Goal: Book appointment/travel/reservation

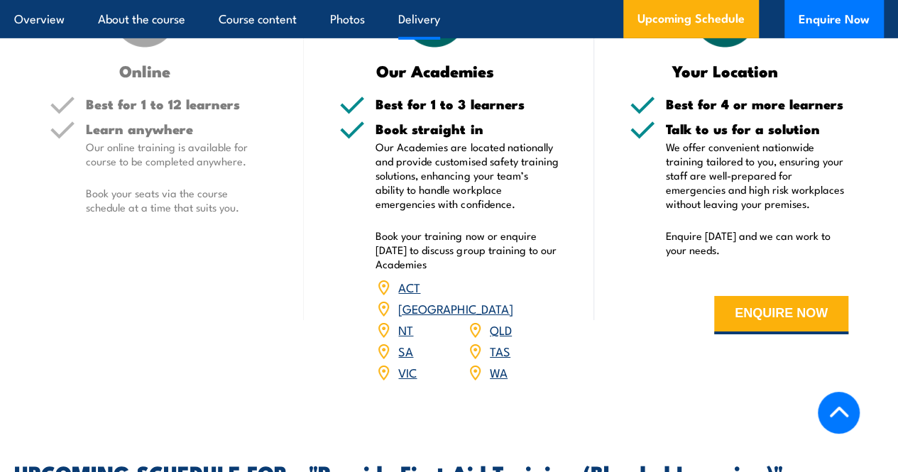
scroll to position [2343, 0]
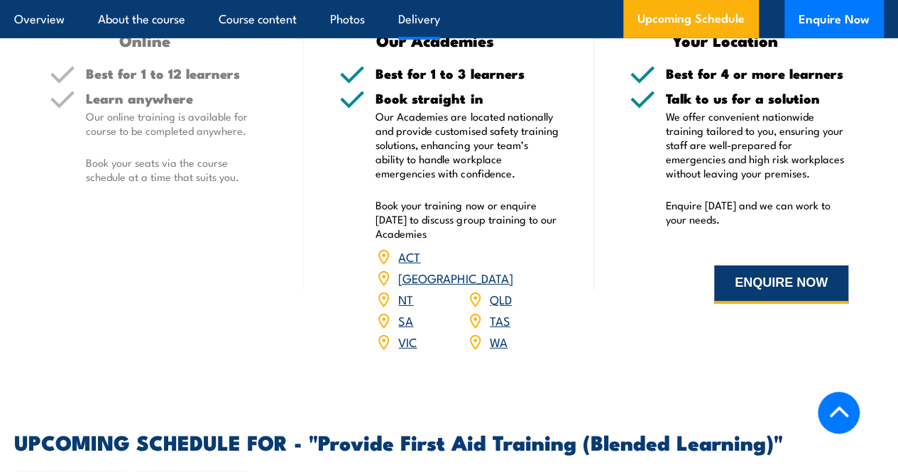
click at [791, 304] on button "ENQUIRE NOW" at bounding box center [781, 285] width 134 height 38
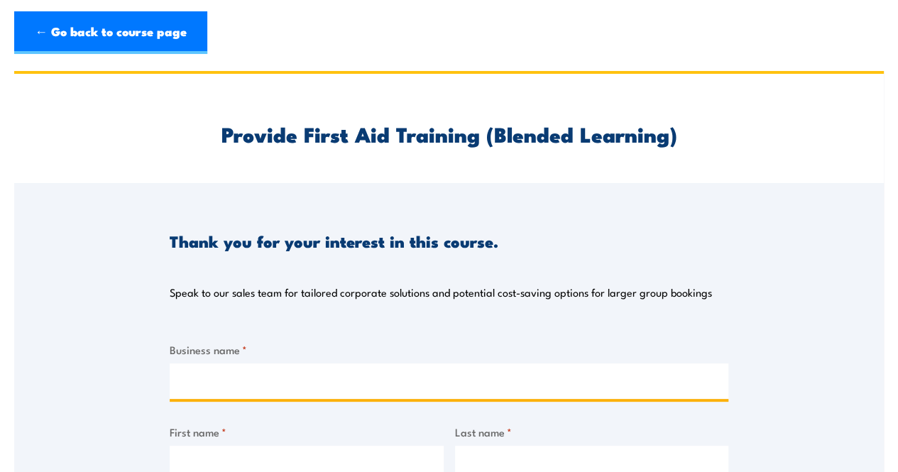
click at [392, 369] on input "Business name *" at bounding box center [449, 382] width 559 height 36
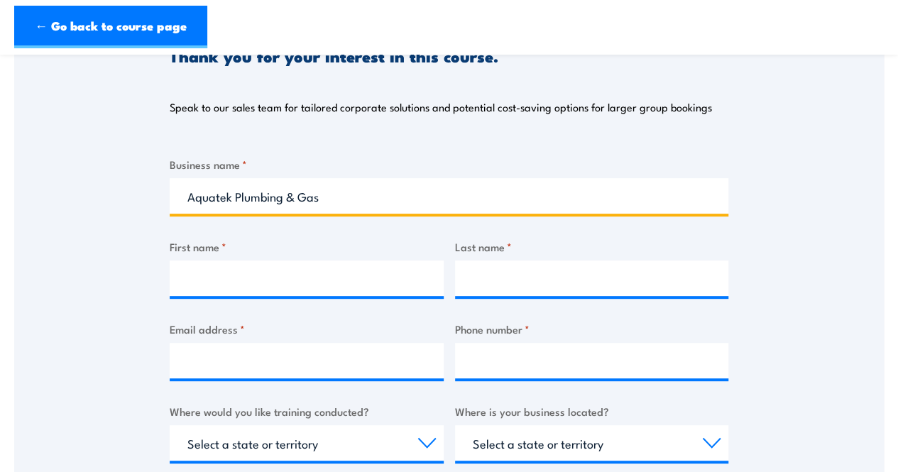
scroll to position [213, 0]
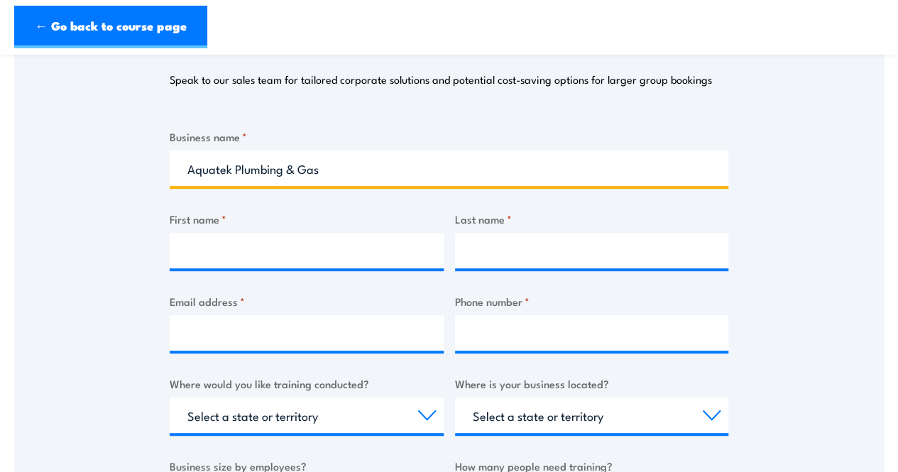
type input "Aquatek Plumbing & Gas"
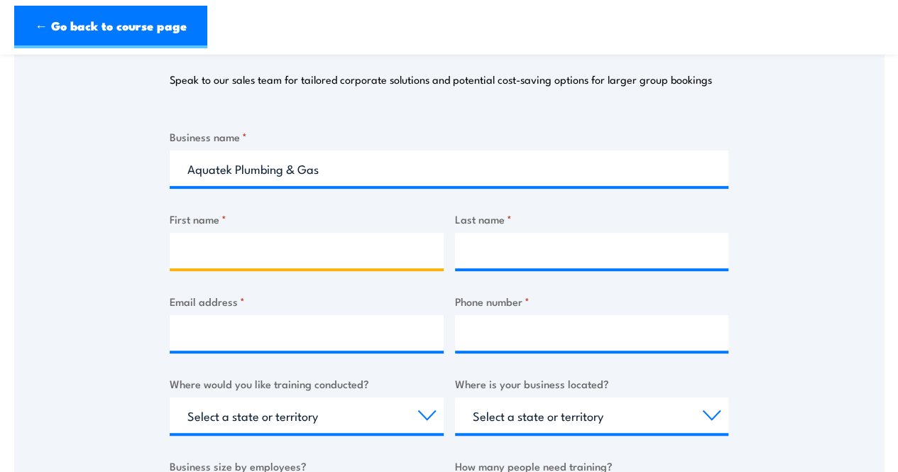
click at [324, 250] on input "First name *" at bounding box center [307, 251] width 274 height 36
type input "[PERSON_NAME]"
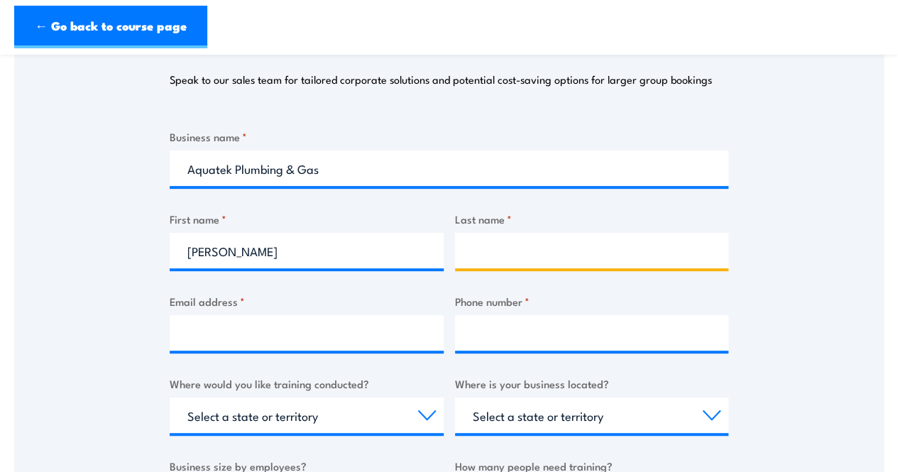
click at [494, 248] on input "Last name *" at bounding box center [592, 251] width 274 height 36
type input "[PERSON_NAME]"
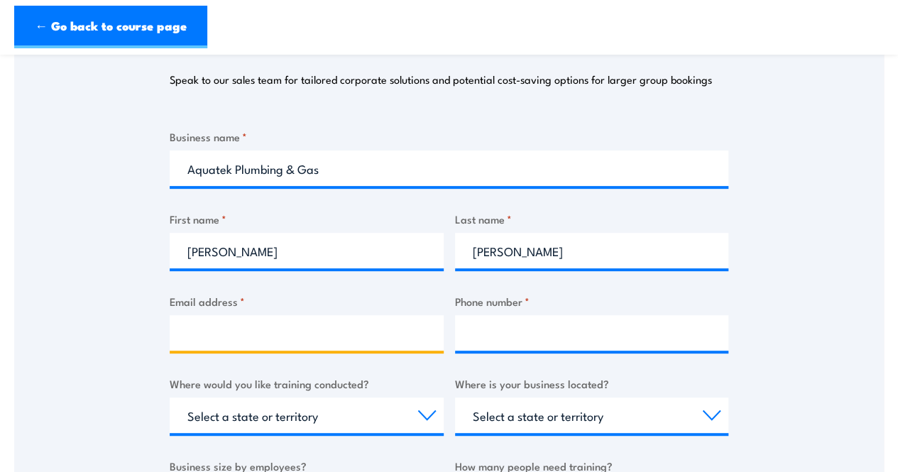
click at [392, 320] on input "Email address *" at bounding box center [307, 333] width 274 height 36
type input "[EMAIL_ADDRESS][DOMAIN_NAME]"
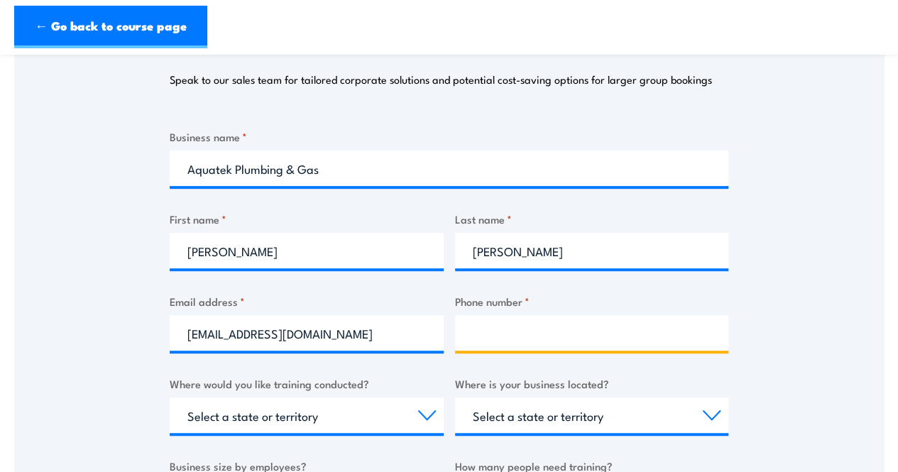
click at [487, 323] on input "Phone number *" at bounding box center [592, 333] width 274 height 36
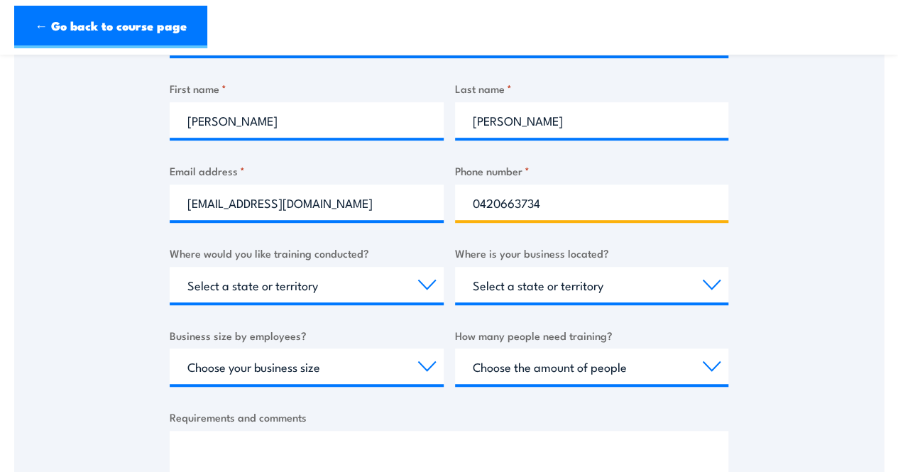
scroll to position [355, 0]
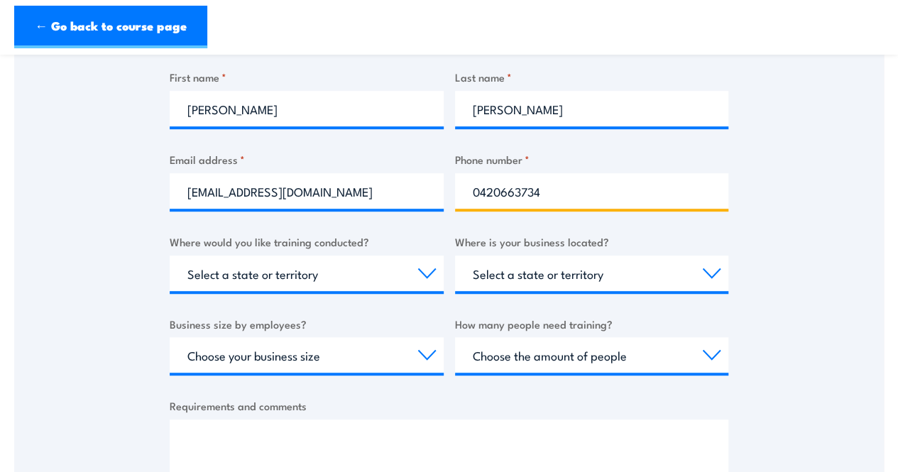
type input "0420663734"
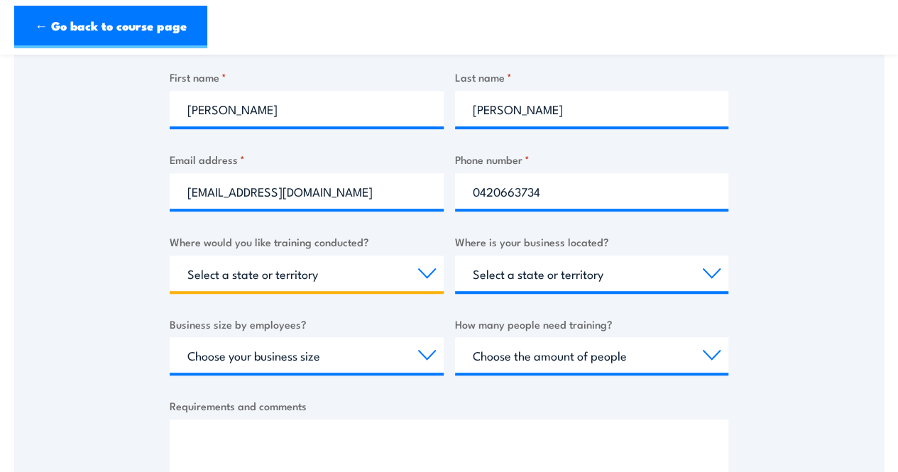
click at [428, 276] on select "Select a state or territory Nationally - multiple locations QLD NSW VIC SA ACT …" at bounding box center [307, 274] width 274 height 36
select select "SA"
click at [170, 256] on select "Select a state or territory Nationally - multiple locations QLD NSW VIC SA ACT …" at bounding box center [307, 274] width 274 height 36
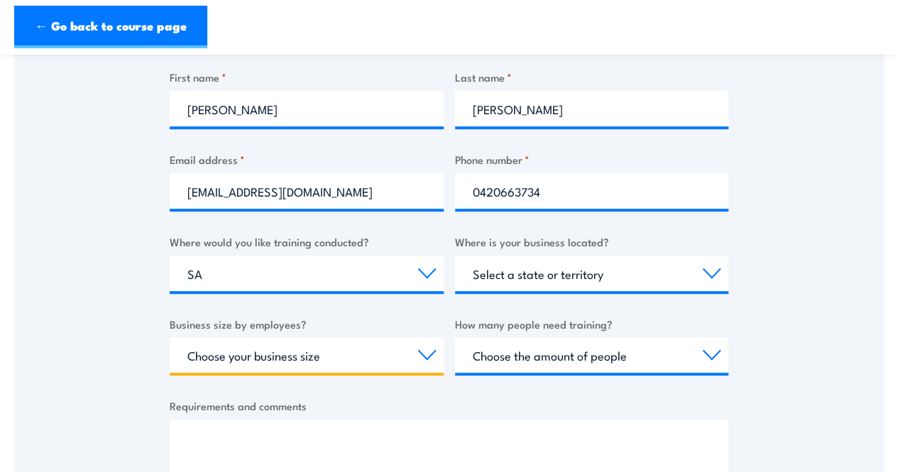
click at [425, 352] on select "Choose your business size 1 to 19 20 to 199 200+" at bounding box center [307, 355] width 274 height 36
select select "1 to 19"
click at [170, 337] on select "Choose your business size 1 to 19 20 to 199 200+" at bounding box center [307, 355] width 274 height 36
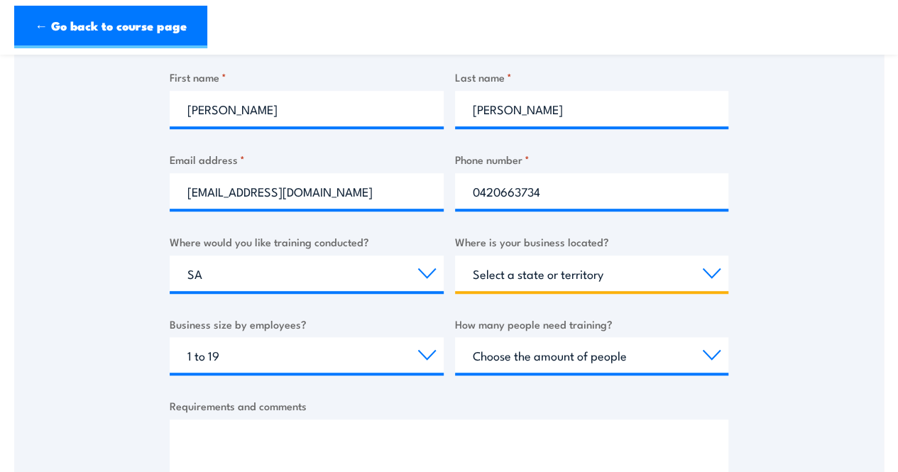
click at [666, 271] on select "Select a state or territory QLD NSW VIC SA ACT WA TAS NT" at bounding box center [592, 274] width 274 height 36
select select "SA"
click at [455, 256] on select "Select a state or territory QLD NSW VIC SA ACT WA TAS NT" at bounding box center [592, 274] width 274 height 36
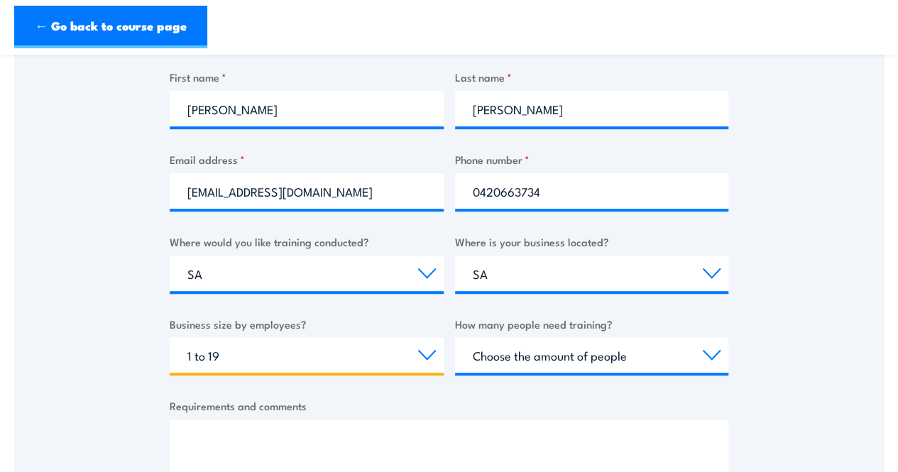
click at [284, 354] on select "Choose your business size 1 to 19 20 to 199 200+" at bounding box center [307, 355] width 274 height 36
click at [283, 353] on select "Choose your business size 1 to 19 20 to 199 200+" at bounding box center [307, 355] width 274 height 36
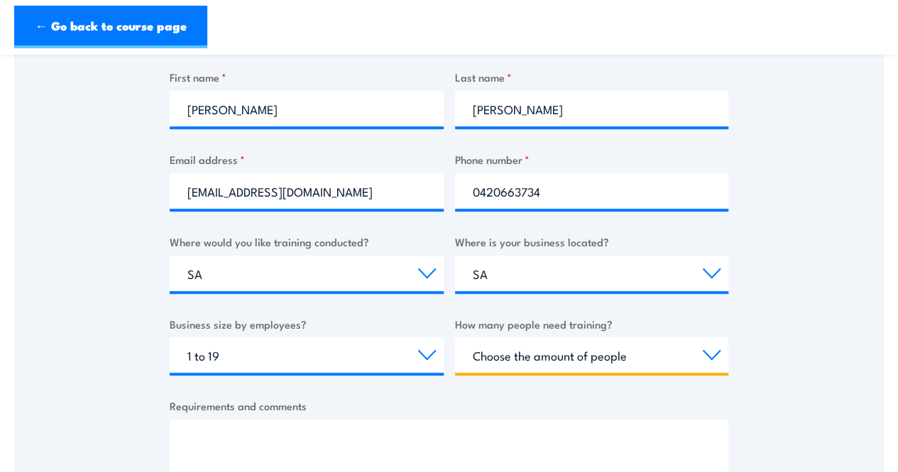
click at [530, 361] on select "Choose the amount of people 1 to 4 5 to 19 20+" at bounding box center [592, 355] width 274 height 36
select select "1 to 4"
click at [455, 337] on select "Choose the amount of people 1 to 4 5 to 19 20+" at bounding box center [592, 355] width 274 height 36
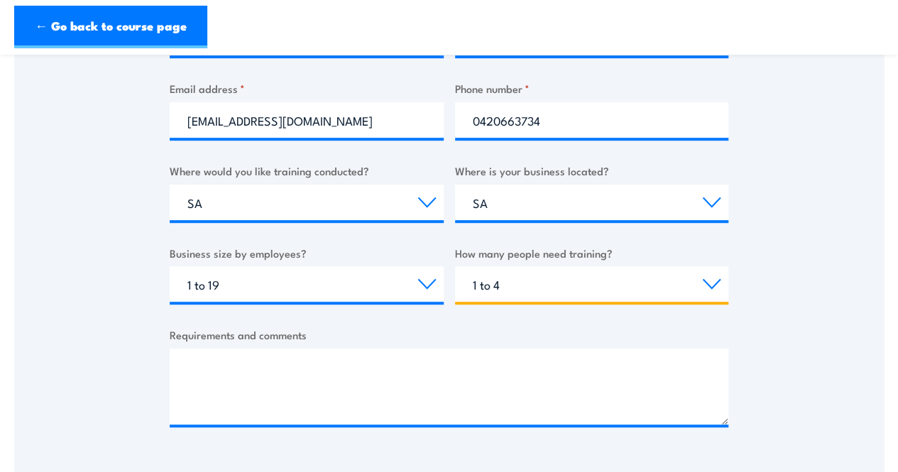
scroll to position [568, 0]
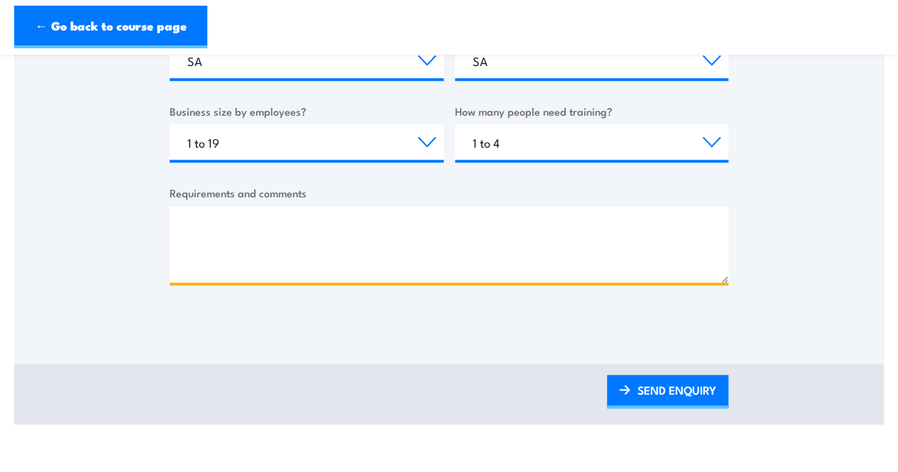
click at [309, 232] on textarea "Requirements and comments" at bounding box center [449, 245] width 559 height 76
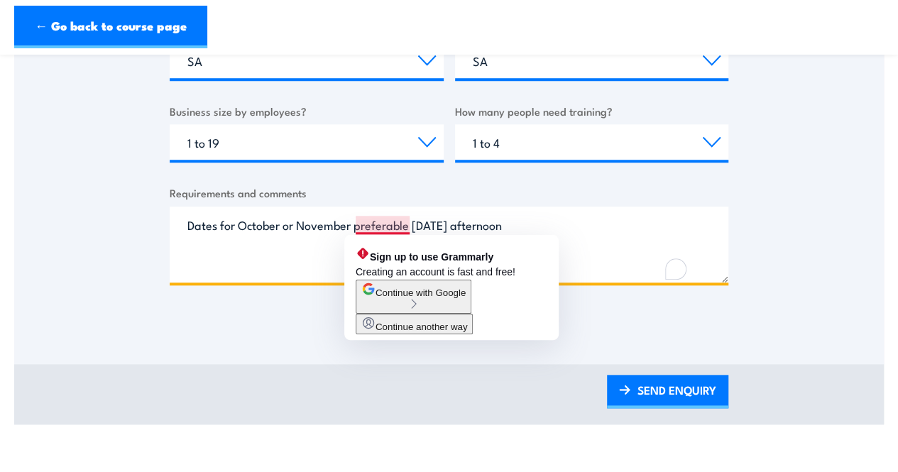
drag, startPoint x: 392, startPoint y: 229, endPoint x: 382, endPoint y: 223, distance: 11.8
drag, startPoint x: 382, startPoint y: 223, endPoint x: 582, endPoint y: 255, distance: 202.1
click at [582, 255] on textarea "Dates for October or November preferable on Friday afternoon" at bounding box center [449, 245] width 559 height 76
click at [408, 224] on textarea "Dates for October or November preferable on Friday afternoon" at bounding box center [449, 245] width 559 height 76
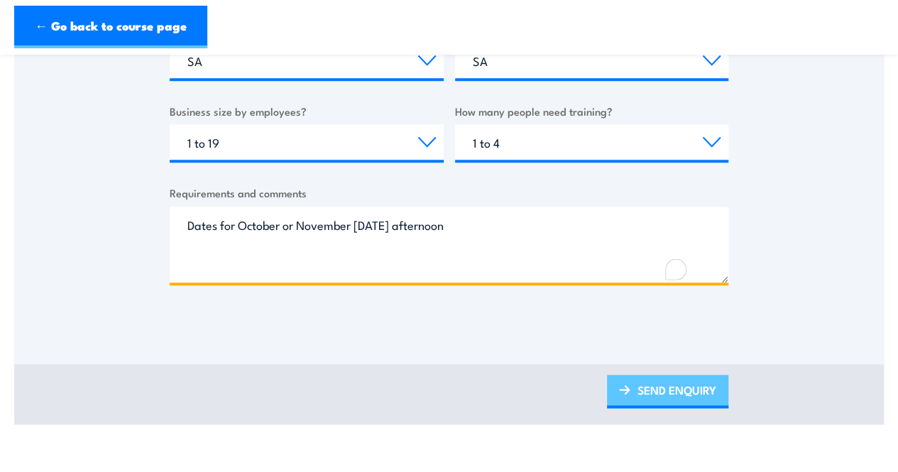
type textarea "Dates for October or November on Friday afternoon"
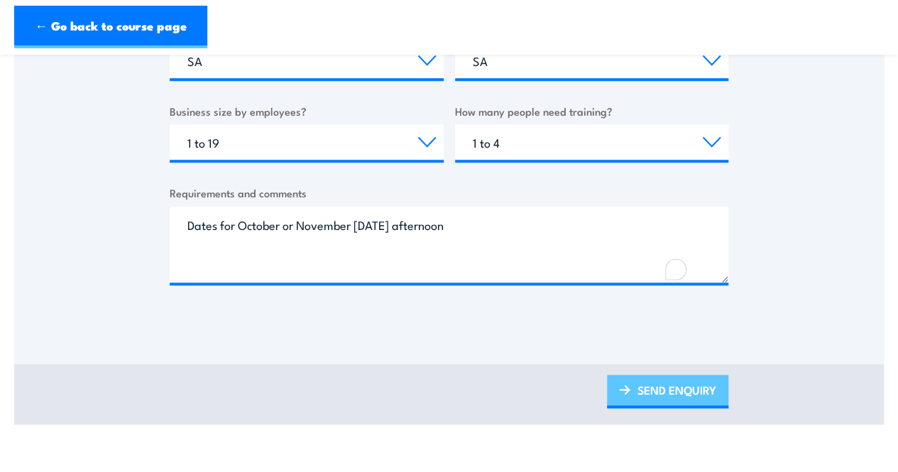
click at [670, 398] on link "SEND ENQUIRY" at bounding box center [667, 391] width 121 height 33
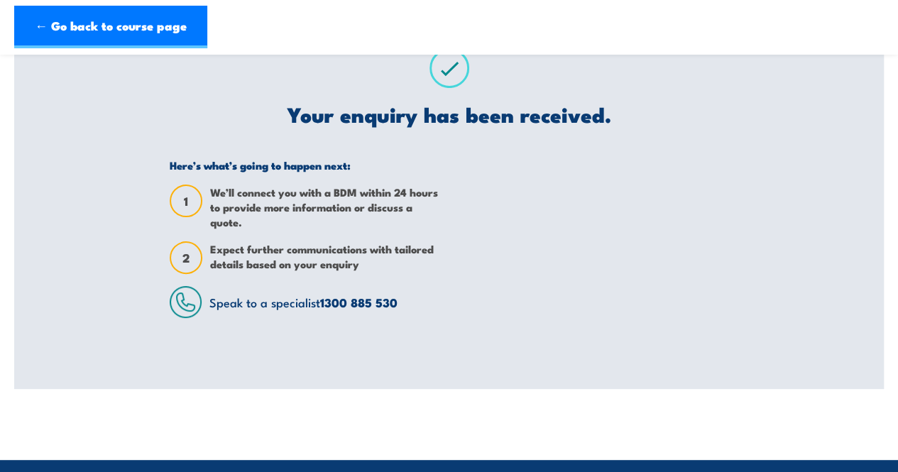
scroll to position [0, 0]
